Goal: Task Accomplishment & Management: Manage account settings

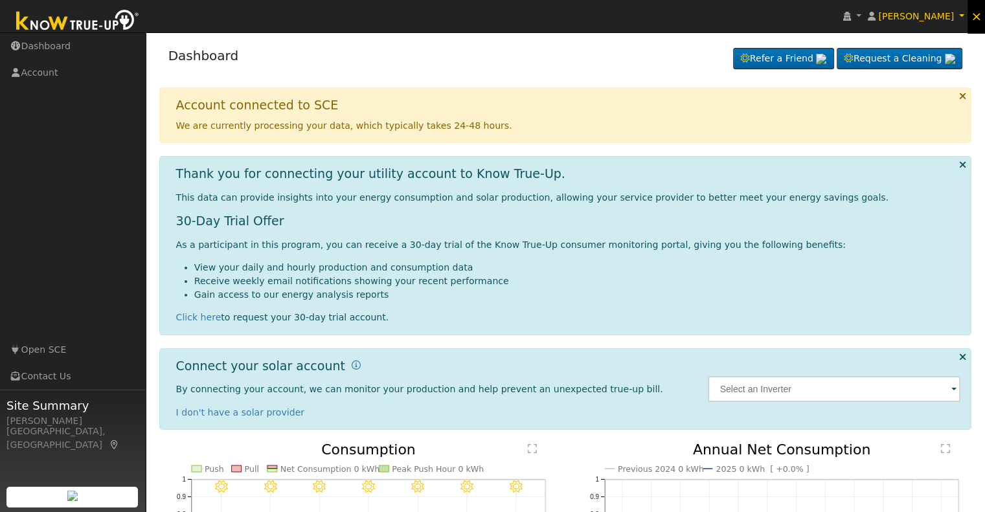
click at [979, 17] on span "×" at bounding box center [976, 16] width 11 height 16
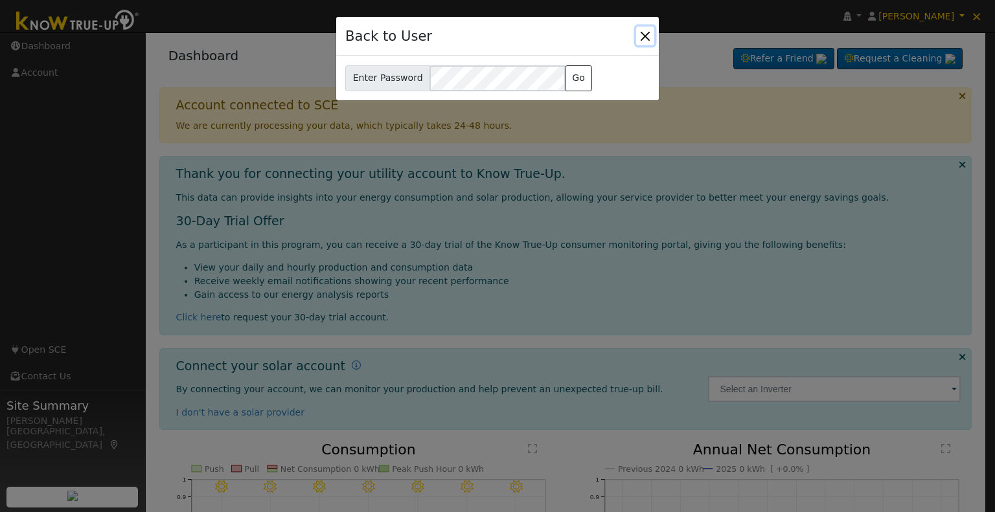
click at [641, 37] on button "Close" at bounding box center [645, 36] width 18 height 18
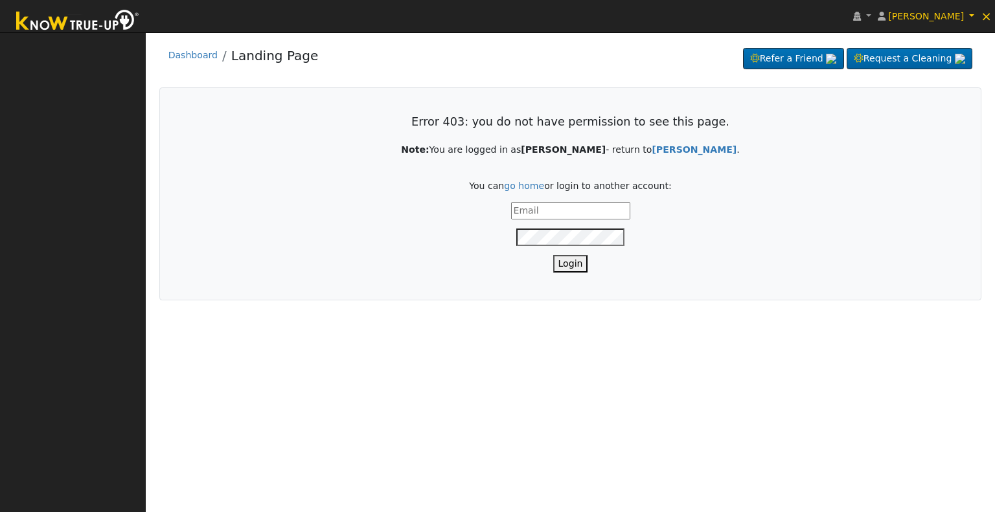
type input "[PERSON_NAME][EMAIL_ADDRESS][DOMAIN_NAME]"
click at [575, 265] on button "Login" at bounding box center [570, 263] width 35 height 17
